Goal: Find specific page/section: Find specific page/section

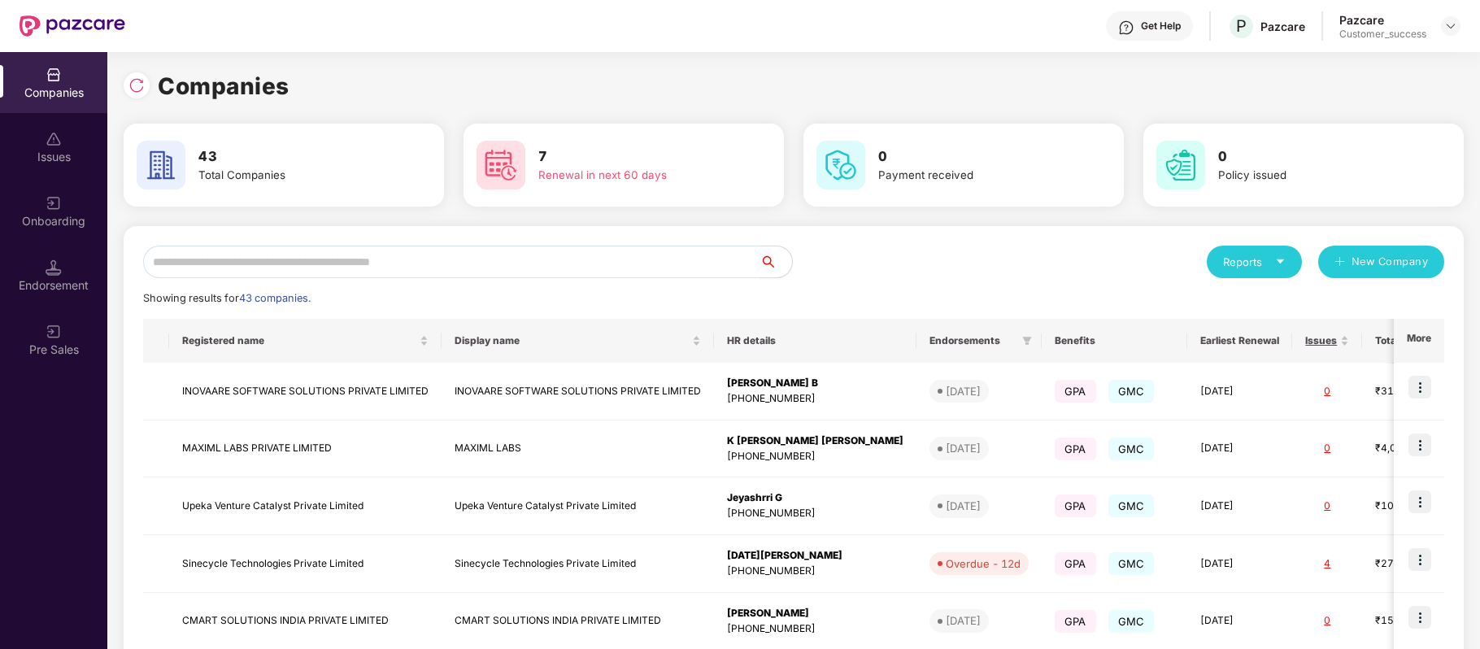
click at [349, 261] on input "text" at bounding box center [451, 262] width 616 height 33
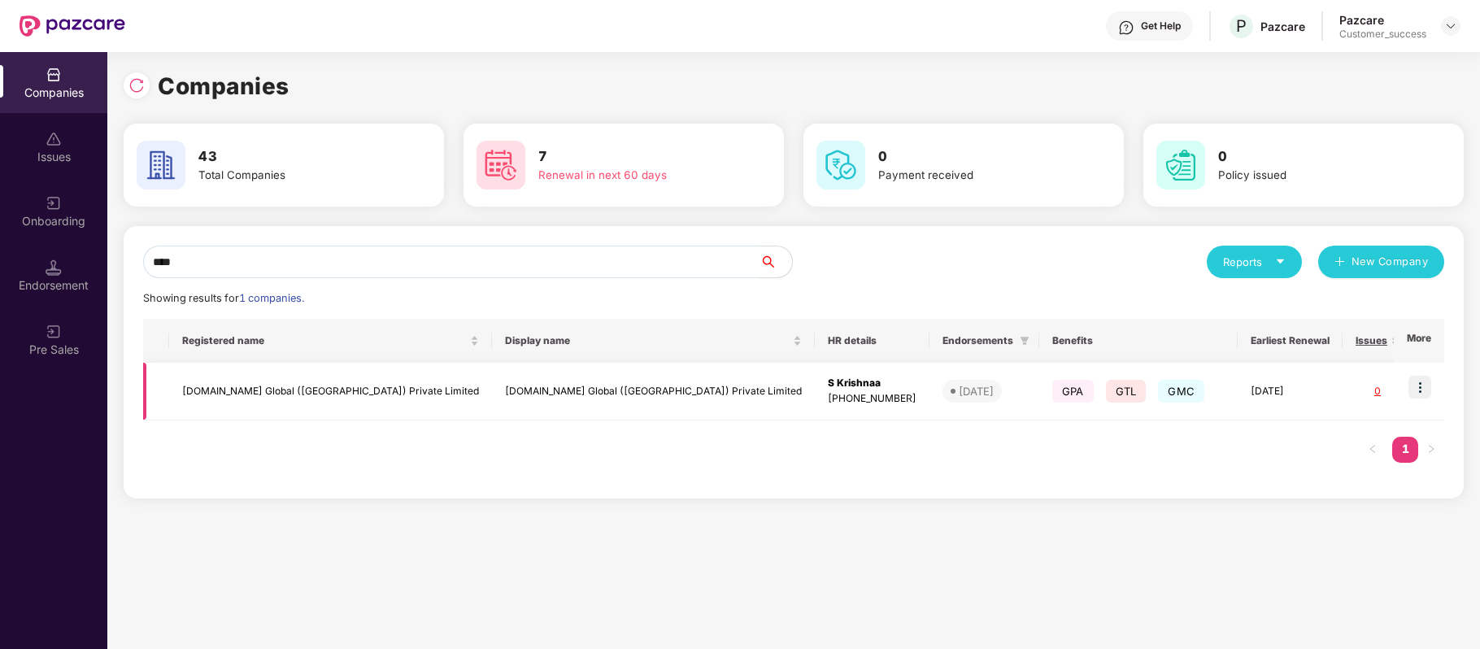
type input "****"
click at [1415, 388] on img at bounding box center [1419, 387] width 23 height 23
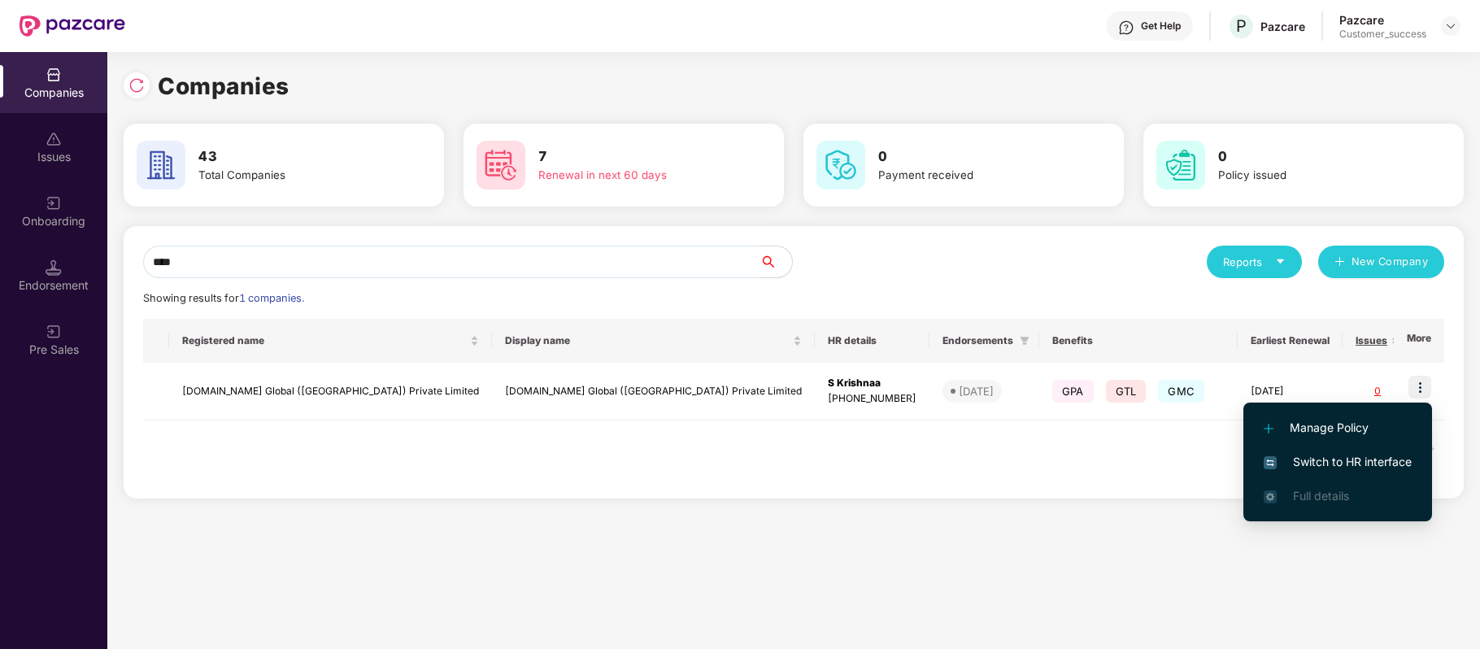
click at [1366, 466] on span "Switch to HR interface" at bounding box center [1338, 462] width 148 height 18
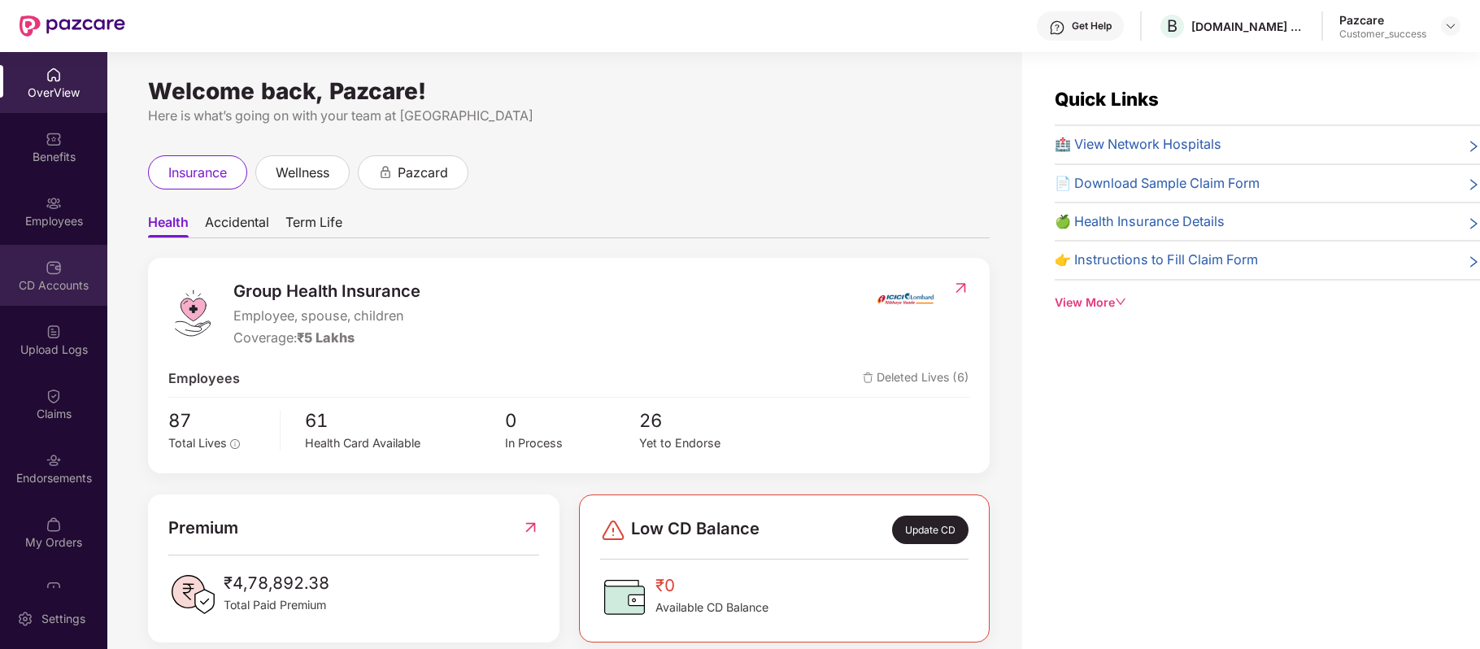
click at [53, 284] on div "CD Accounts" at bounding box center [53, 285] width 107 height 16
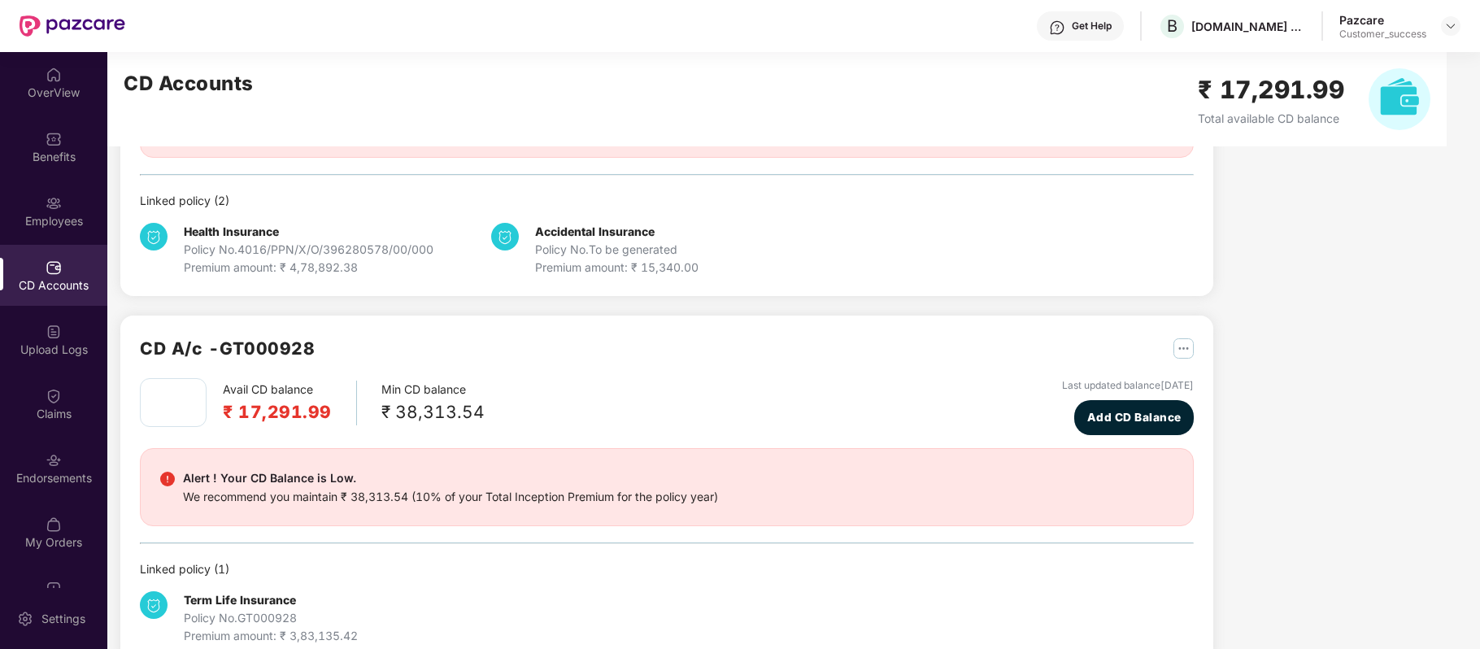
scroll to position [218, 0]
click at [55, 213] on div "Employees" at bounding box center [53, 221] width 107 height 16
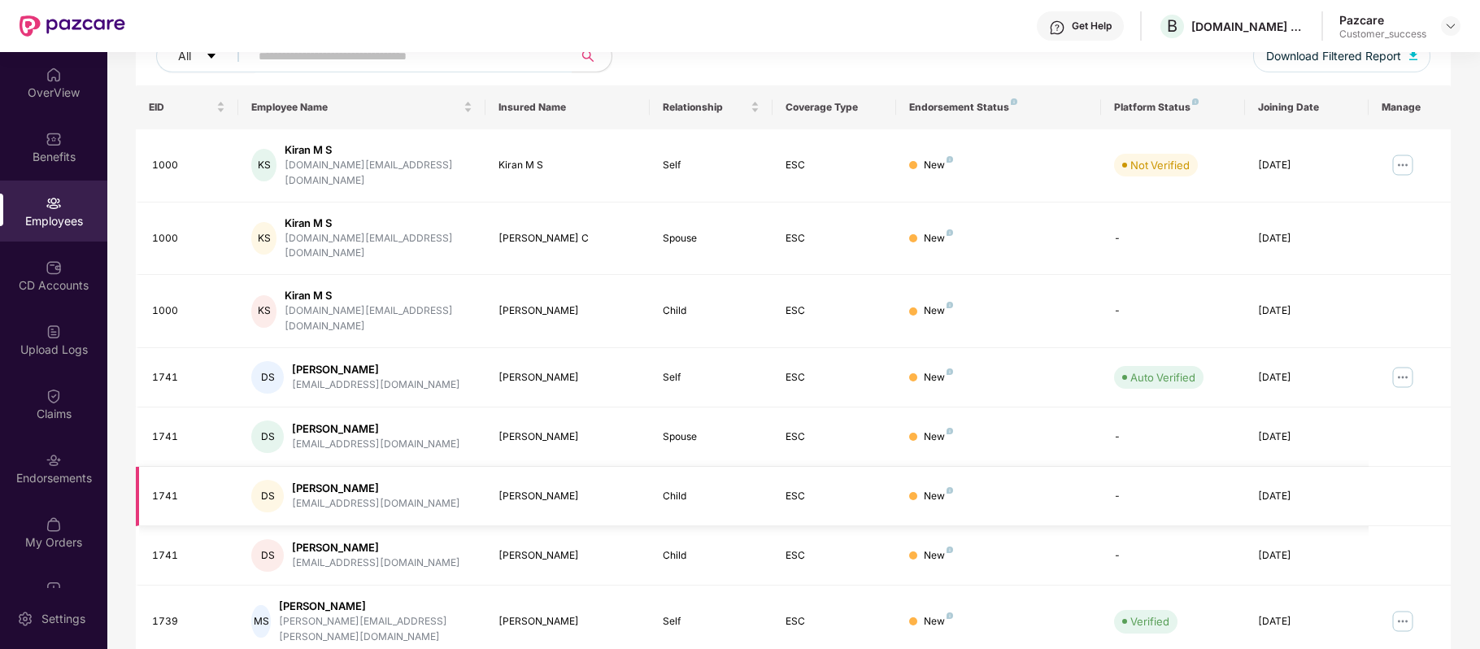
scroll to position [353, 0]
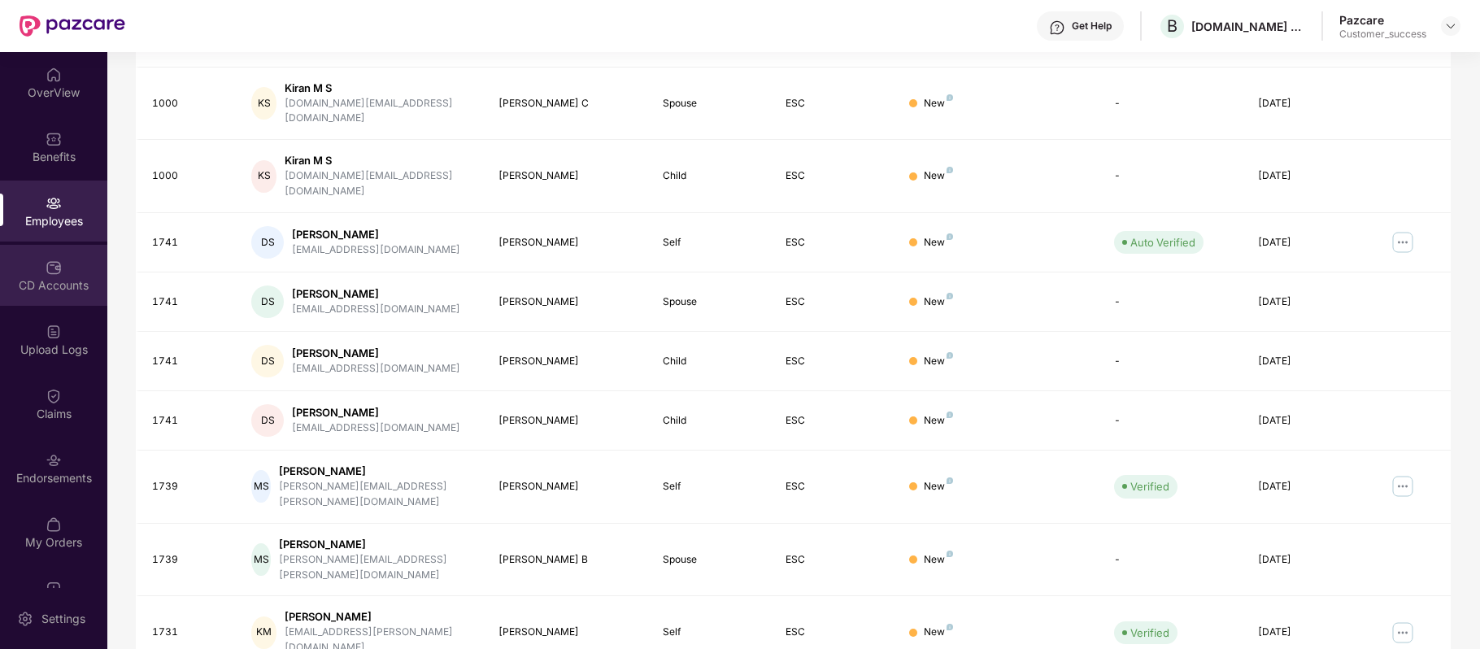
click at [57, 277] on div "CD Accounts" at bounding box center [53, 285] width 107 height 16
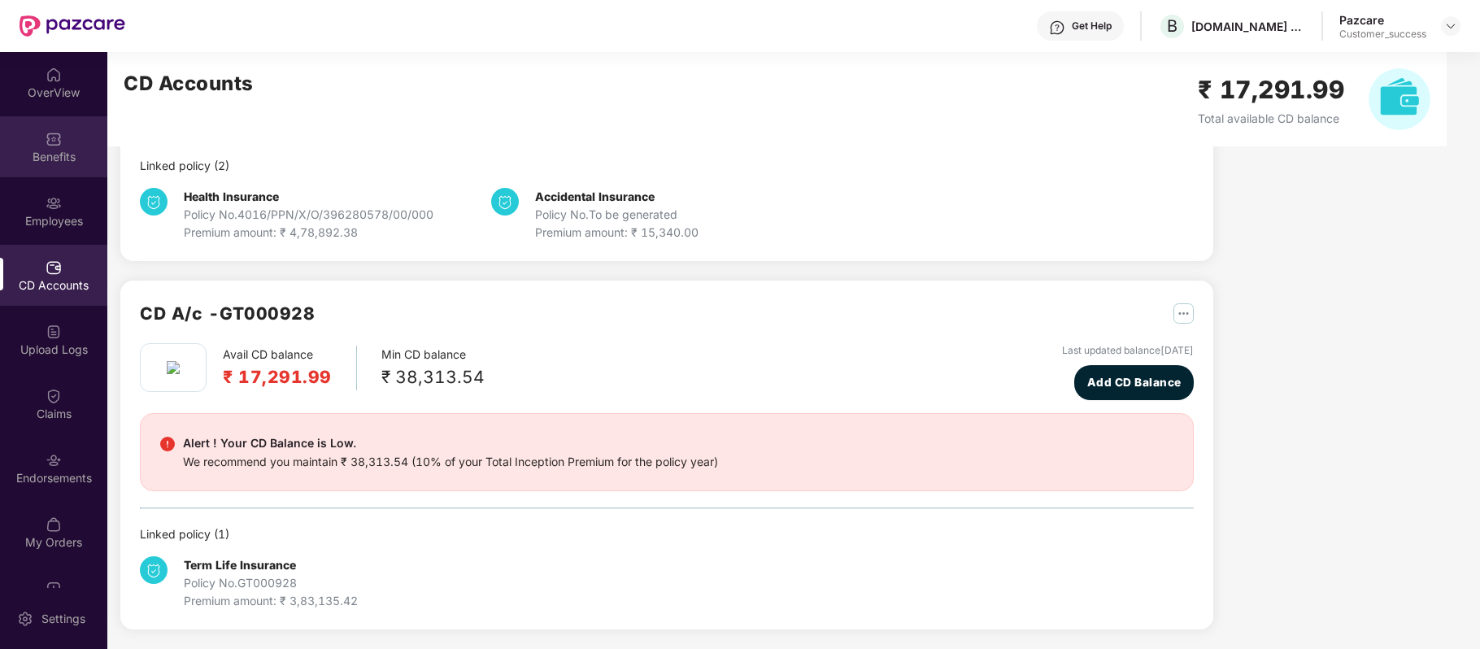
click at [55, 161] on div "Benefits" at bounding box center [53, 157] width 107 height 16
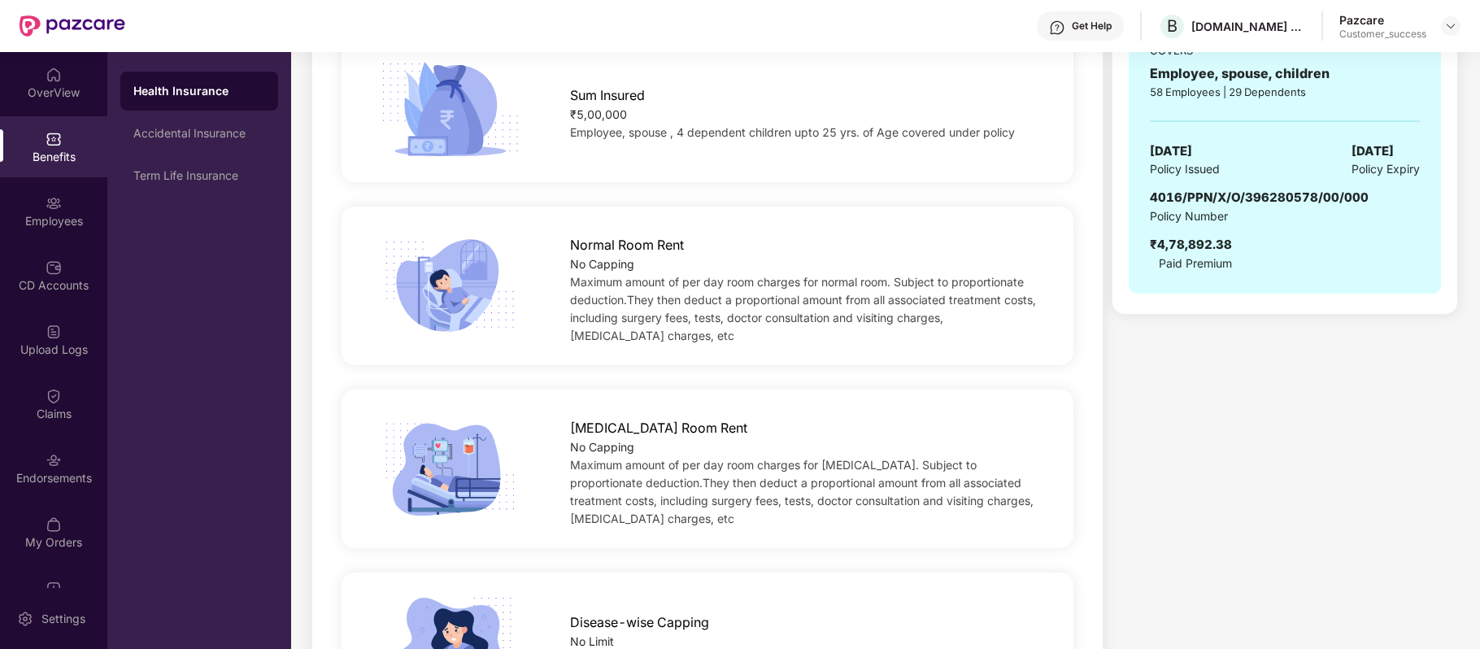
scroll to position [170, 0]
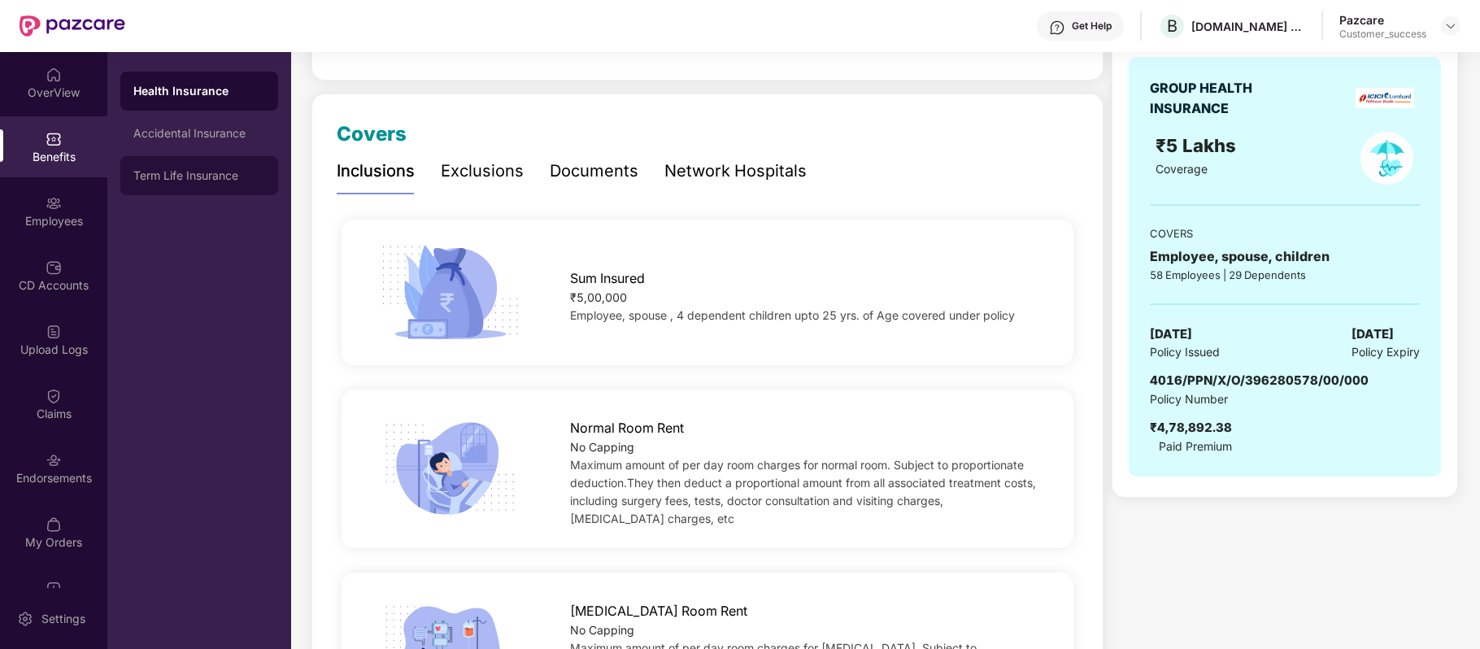
click at [219, 181] on div "Term Life Insurance" at bounding box center [199, 175] width 132 height 13
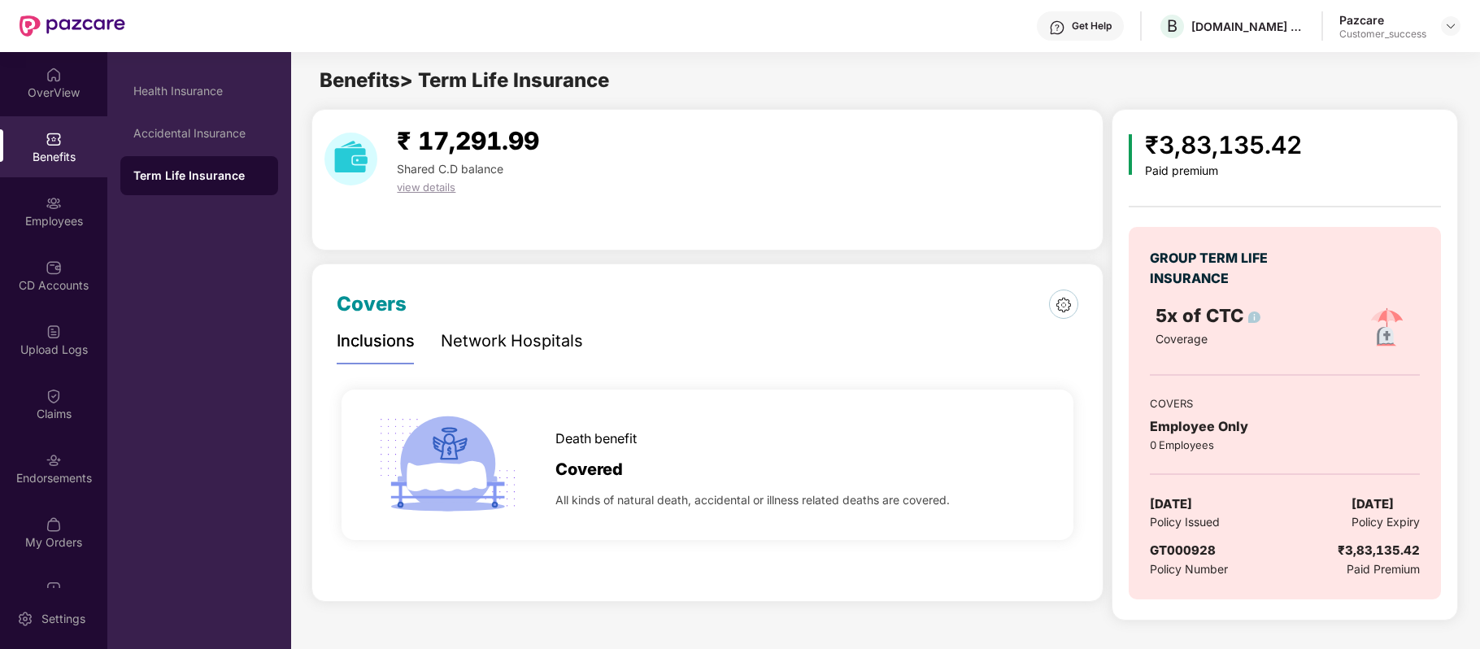
scroll to position [0, 0]
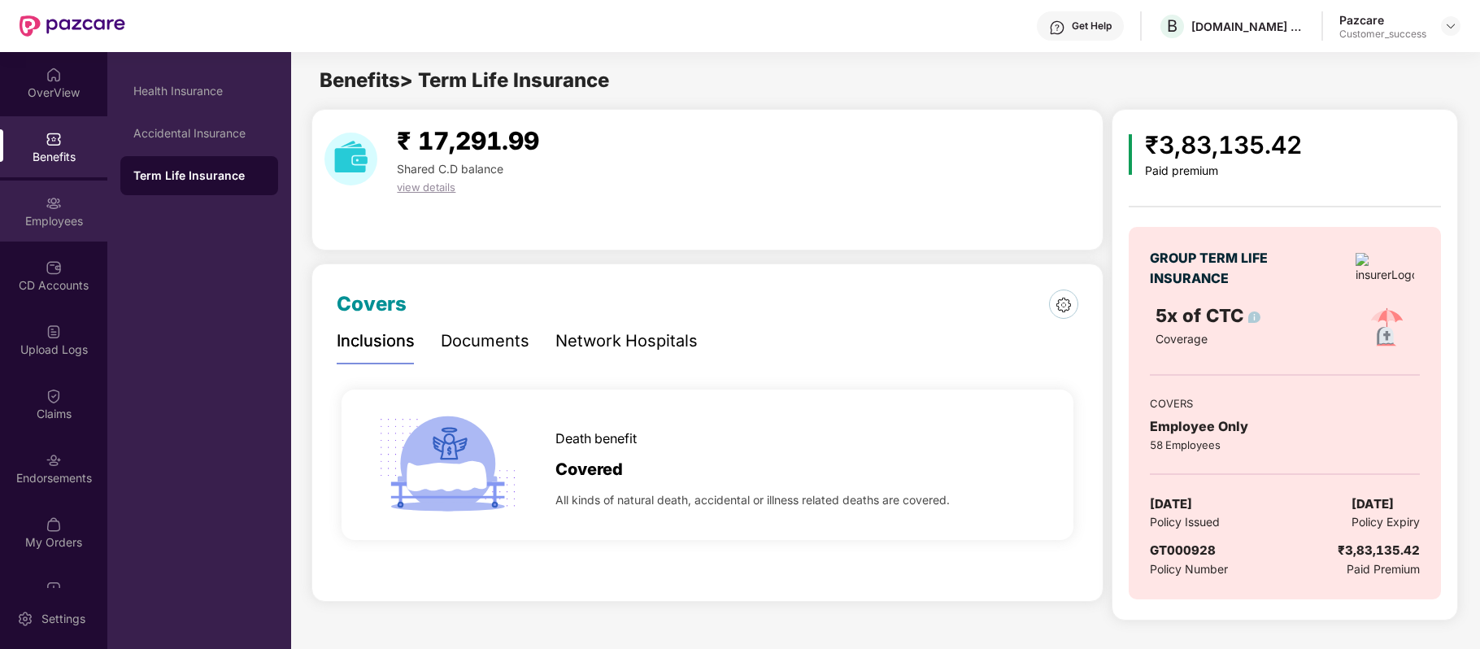
click at [59, 213] on div "Employees" at bounding box center [53, 221] width 107 height 16
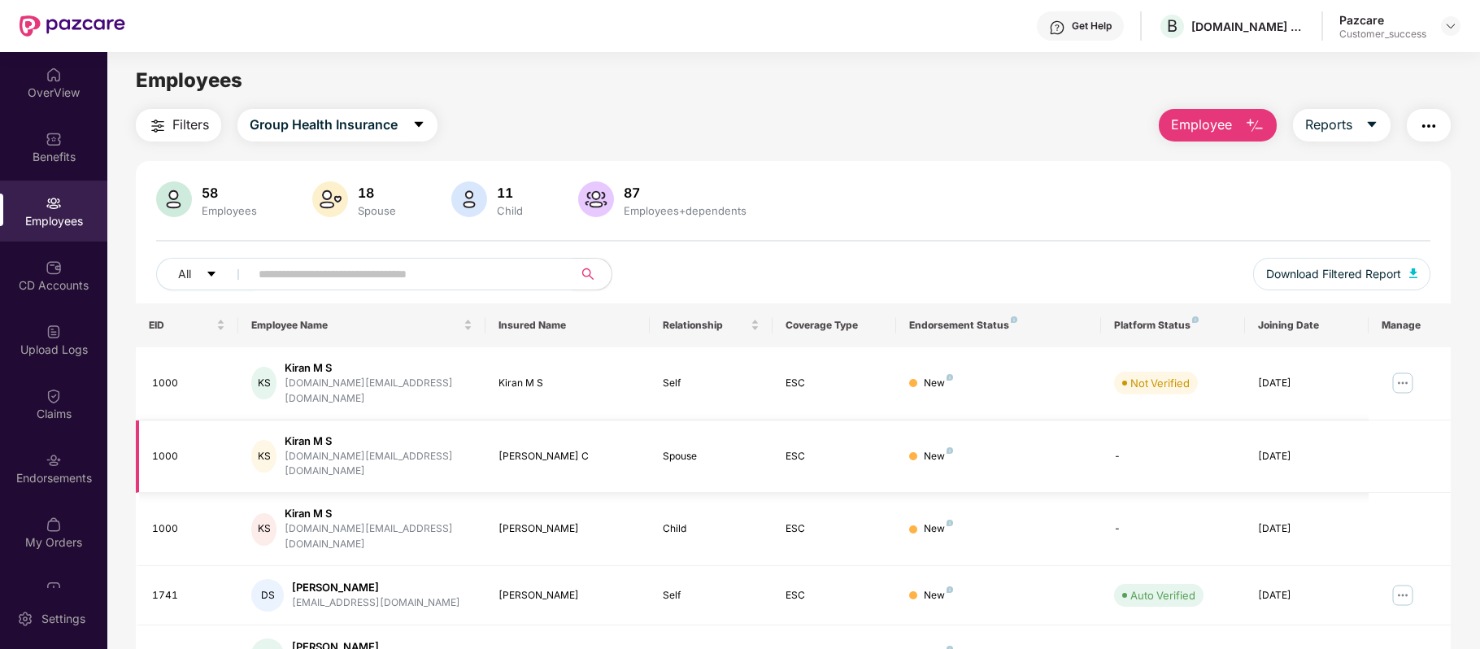
scroll to position [353, 0]
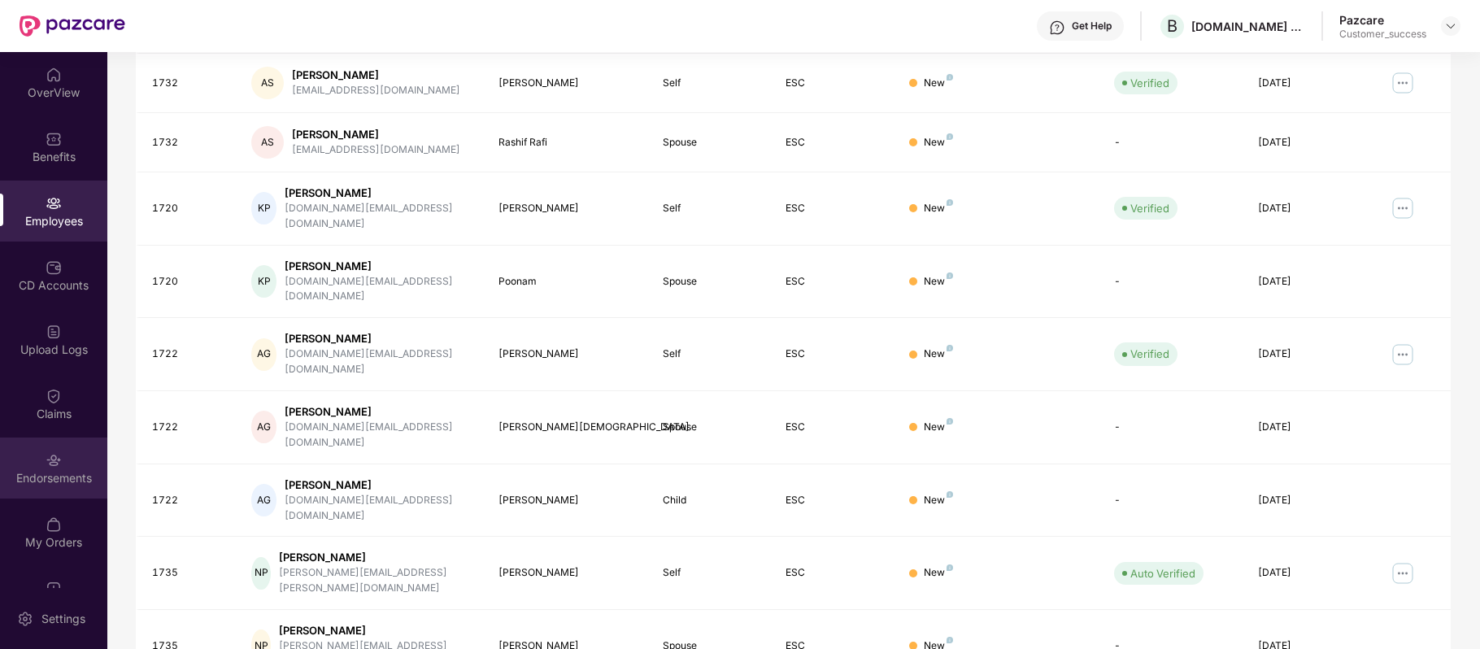
click at [59, 472] on div "Endorsements" at bounding box center [53, 478] width 107 height 16
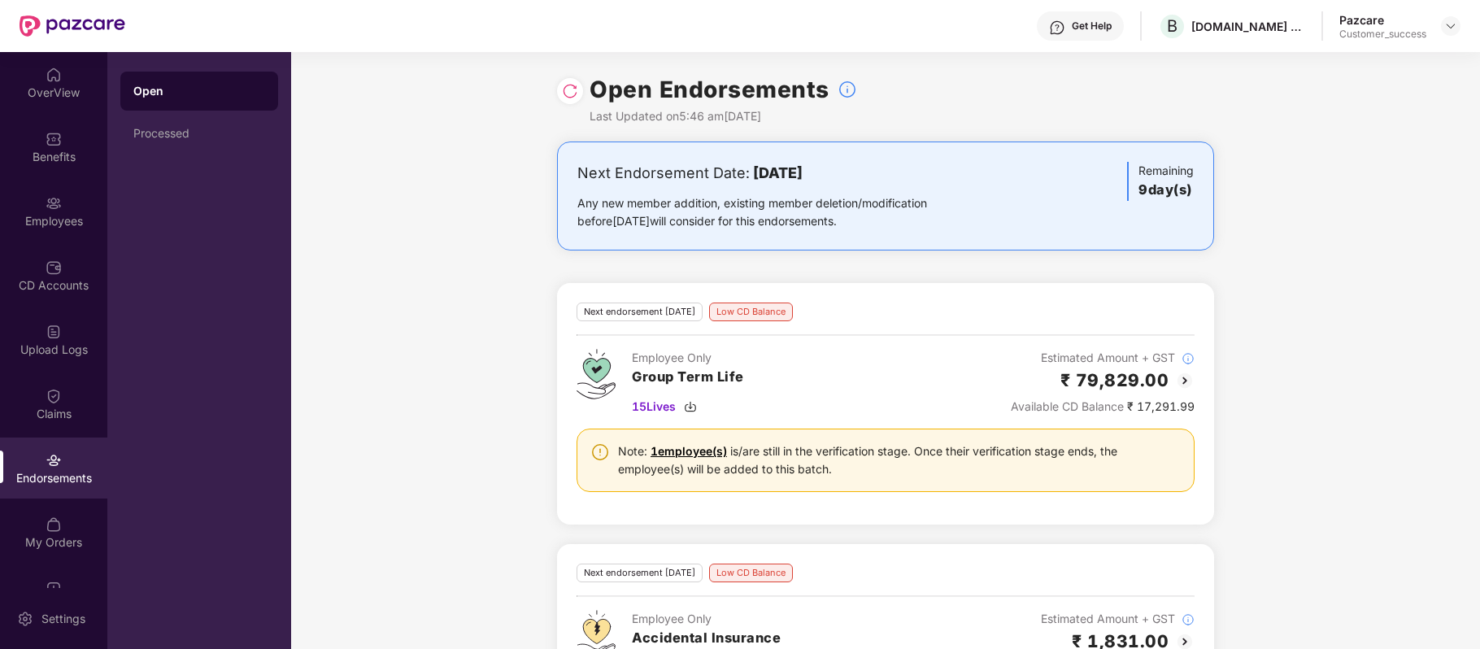
scroll to position [421, 0]
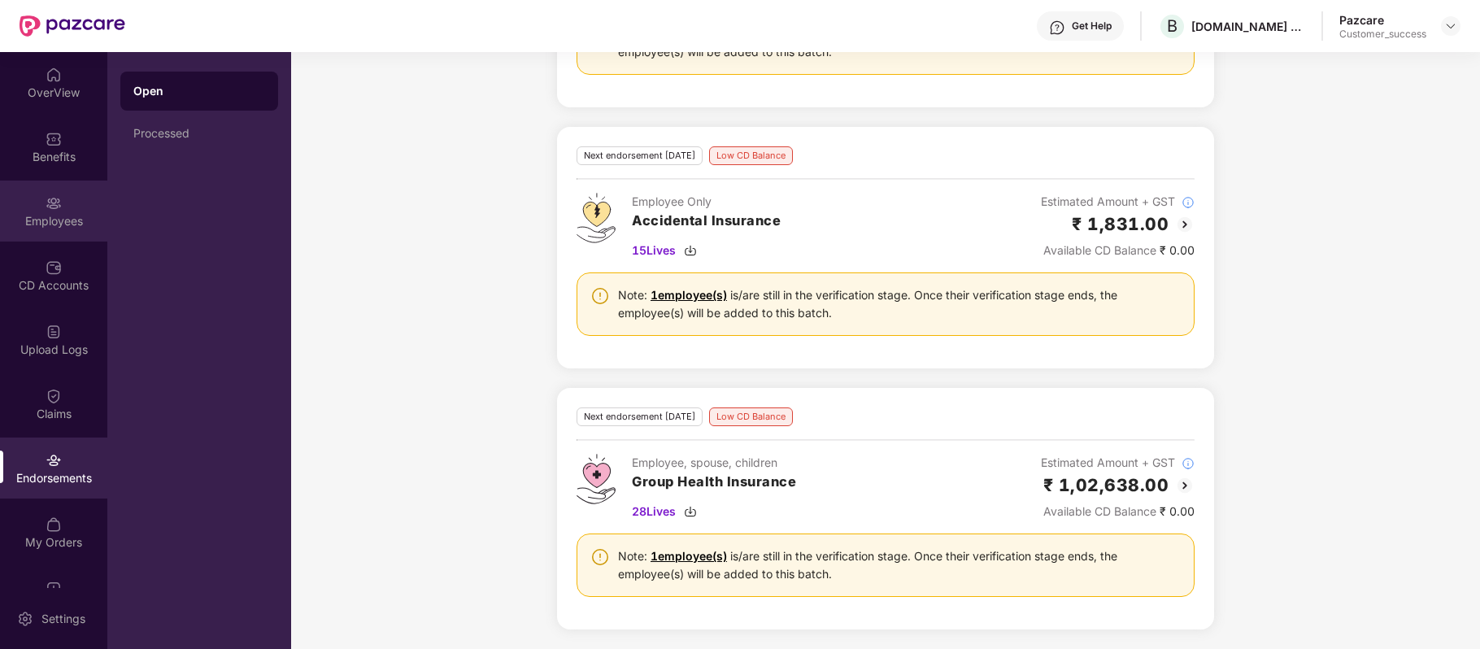
click at [73, 202] on div "Employees" at bounding box center [53, 211] width 107 height 61
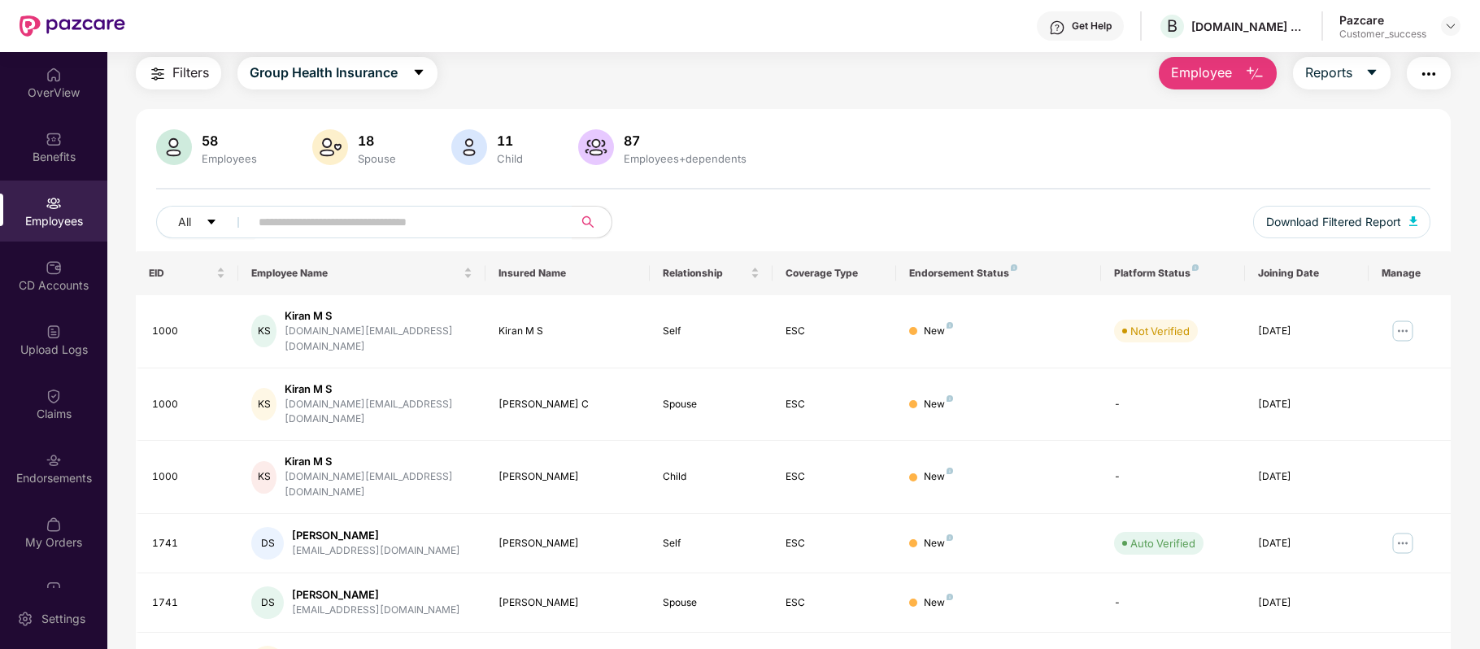
scroll to position [353, 0]
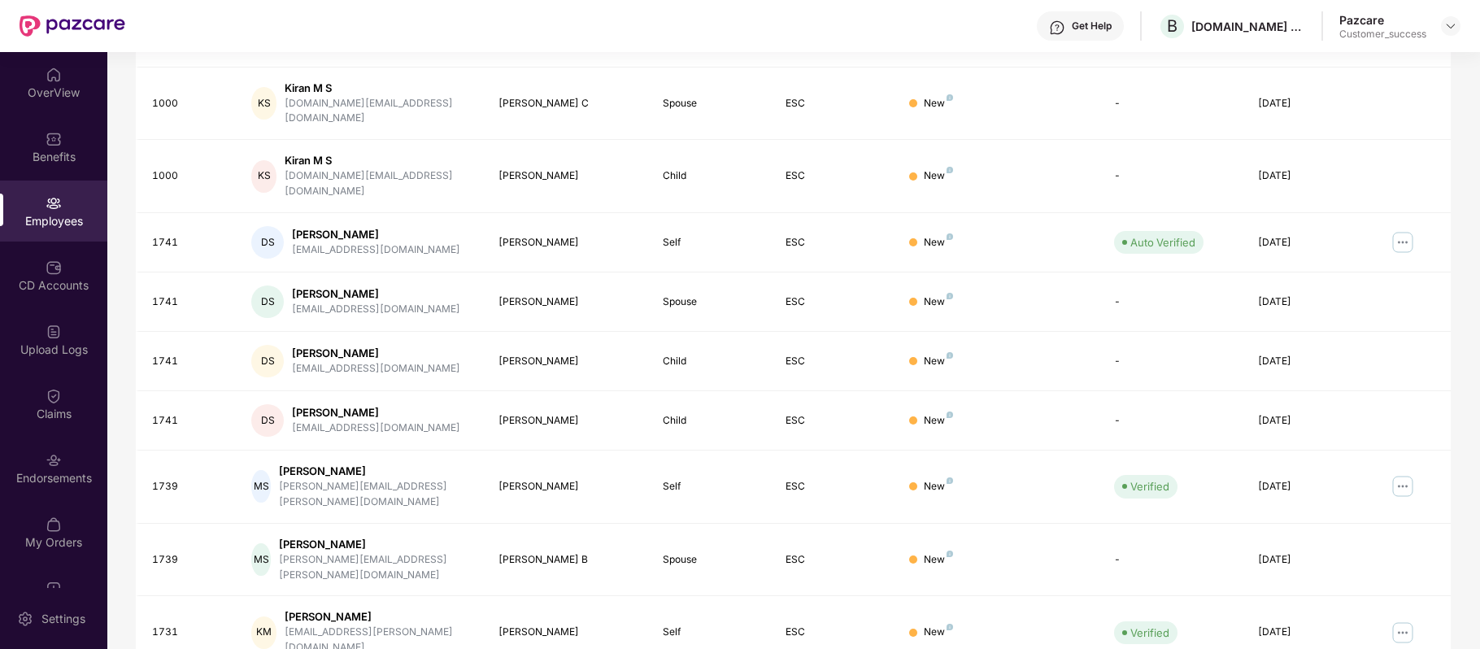
click at [40, 202] on div "Employees" at bounding box center [53, 211] width 107 height 61
click at [83, 205] on div "Employees" at bounding box center [53, 211] width 107 height 61
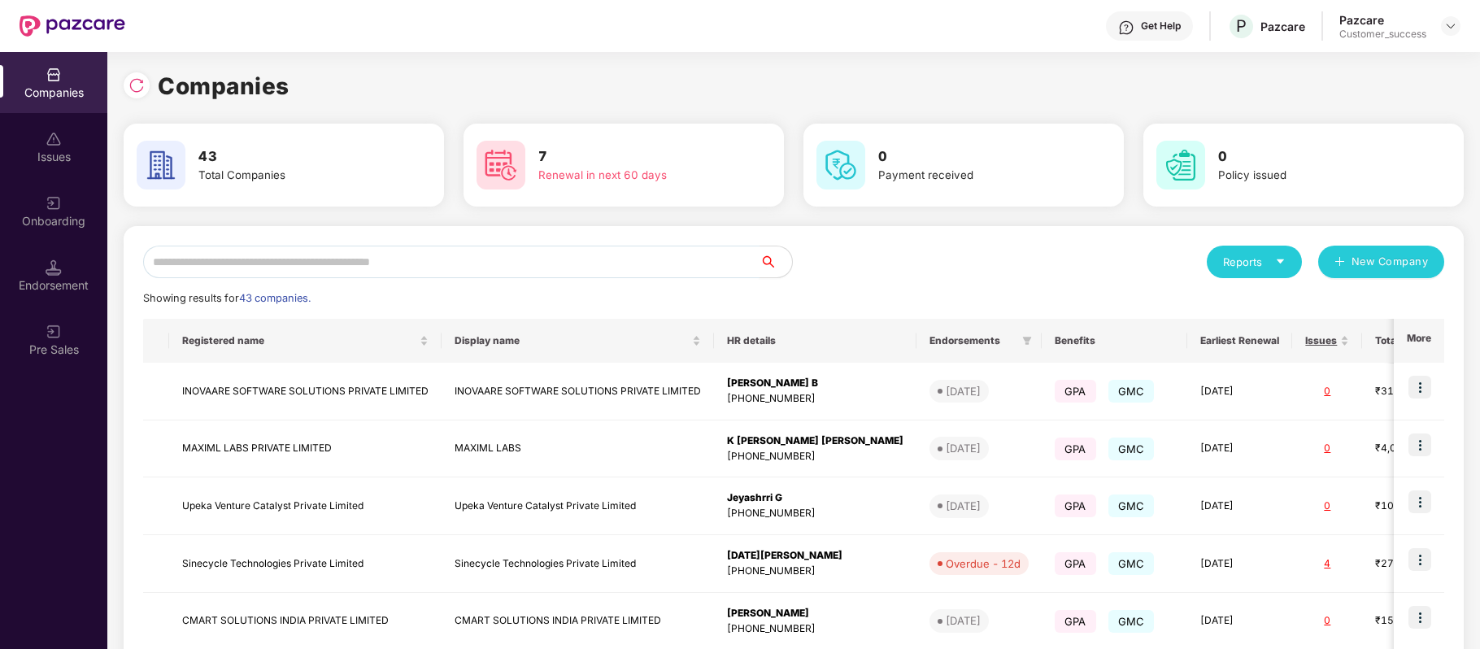
click at [418, 268] on input "text" at bounding box center [451, 262] width 616 height 33
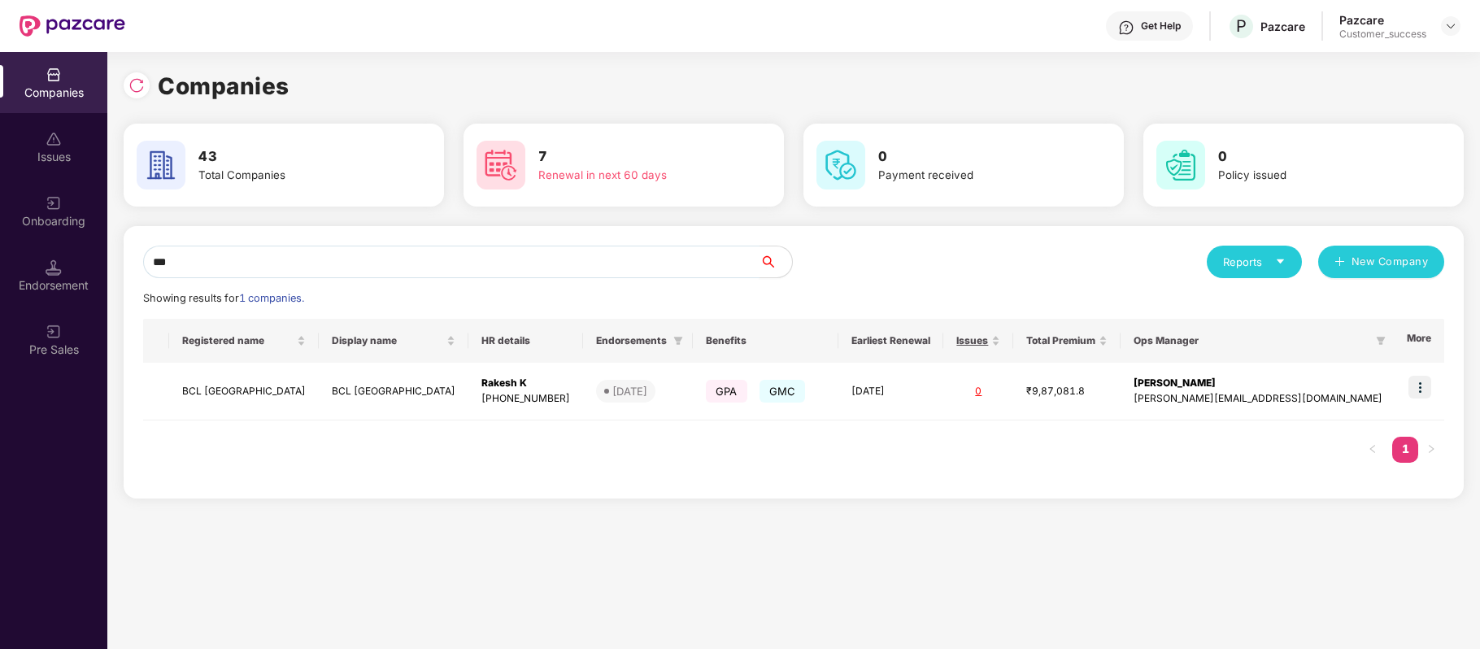
type input "***"
